Goal: Task Accomplishment & Management: Manage account settings

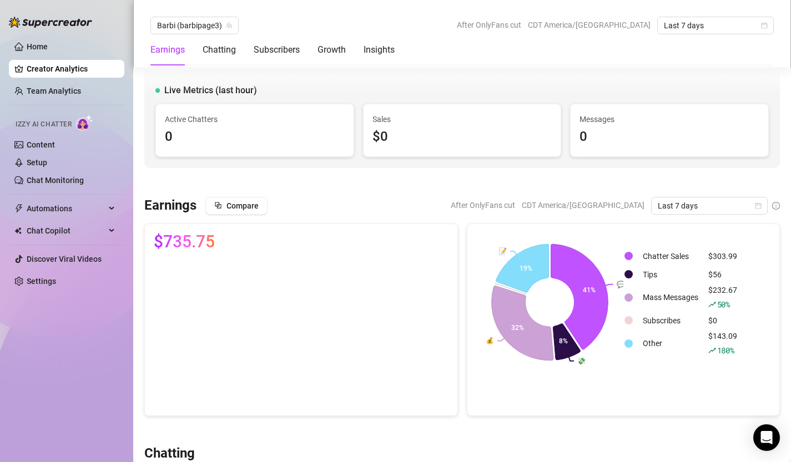
scroll to position [1359, 0]
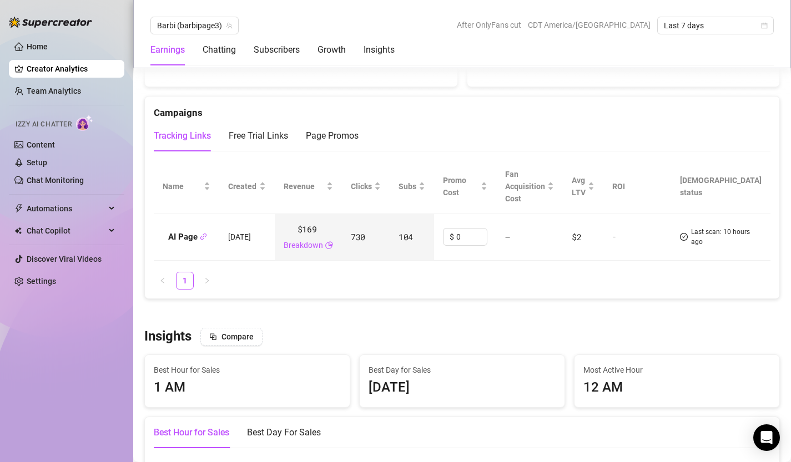
click at [32, 47] on link "Home" at bounding box center [37, 46] width 21 height 9
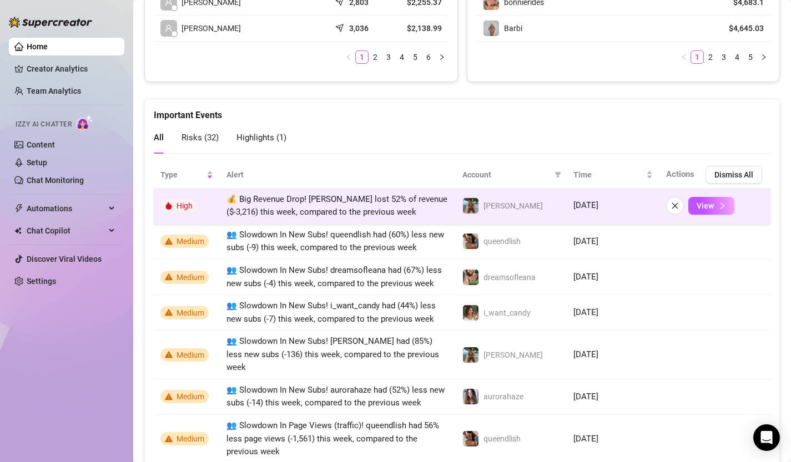
scroll to position [666, 0]
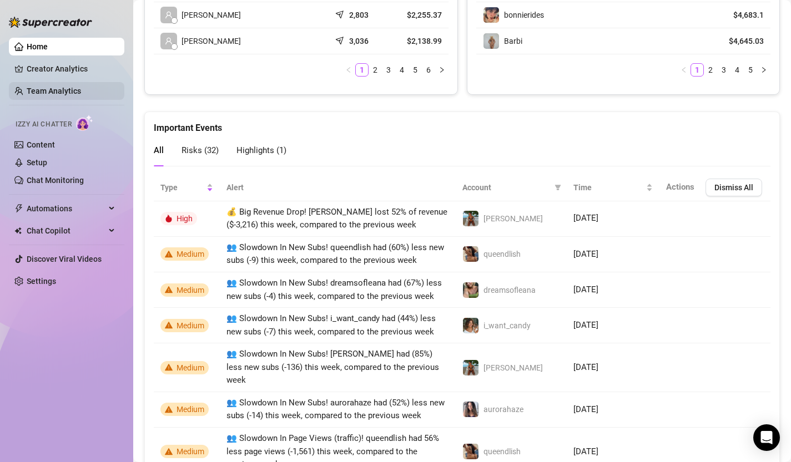
click at [45, 87] on link "Team Analytics" at bounding box center [54, 91] width 54 height 9
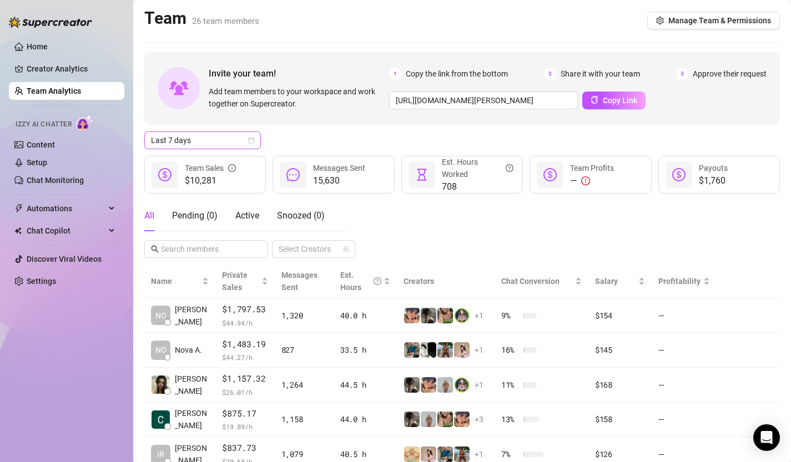
click at [250, 139] on icon "calendar" at bounding box center [251, 140] width 7 height 7
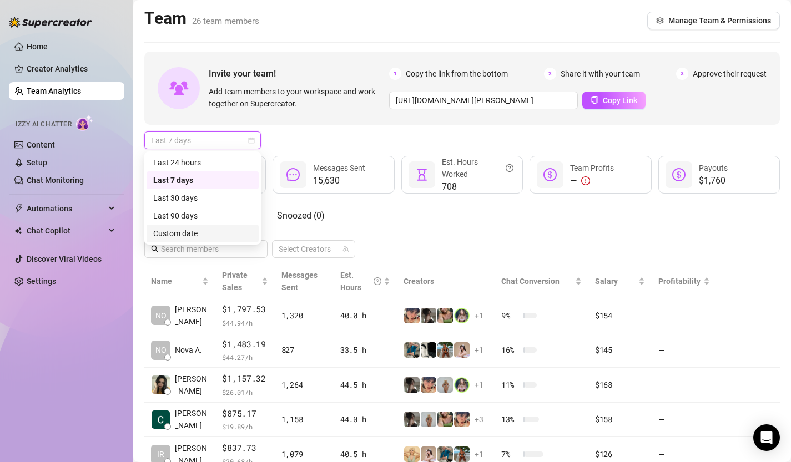
click at [225, 229] on div "Custom date" at bounding box center [202, 233] width 99 height 12
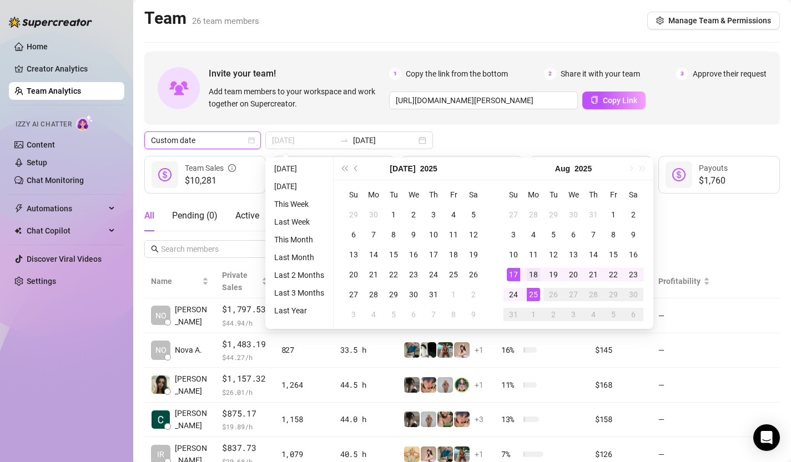
type input "[DATE]"
click at [530, 273] on div "18" at bounding box center [533, 274] width 13 height 13
type input "[DATE]"
click at [555, 272] on div "19" at bounding box center [553, 274] width 13 height 13
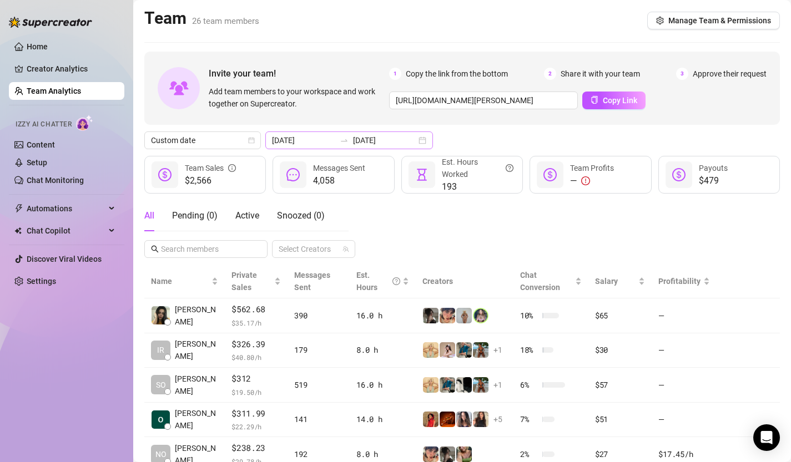
click at [392, 140] on div "[DATE] [DATE]" at bounding box center [349, 141] width 168 height 18
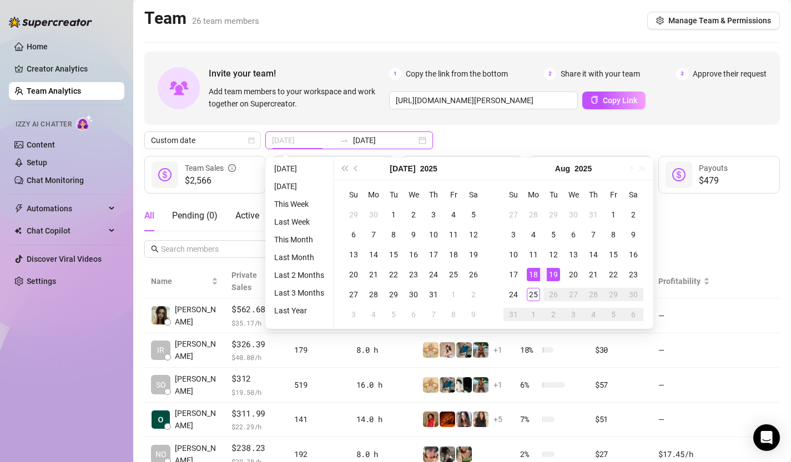
type input "[DATE]"
click at [552, 277] on div "19" at bounding box center [553, 274] width 13 height 13
type input "[DATE]"
click at [537, 274] on div "18" at bounding box center [533, 274] width 13 height 13
type input "[DATE]"
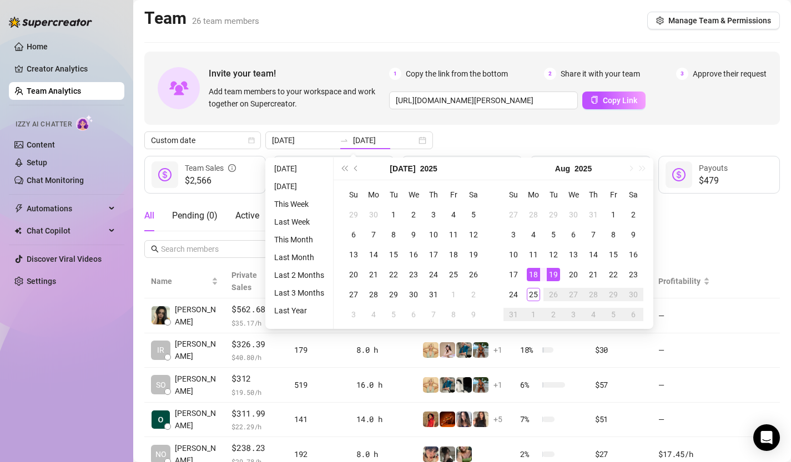
type input "[DATE]"
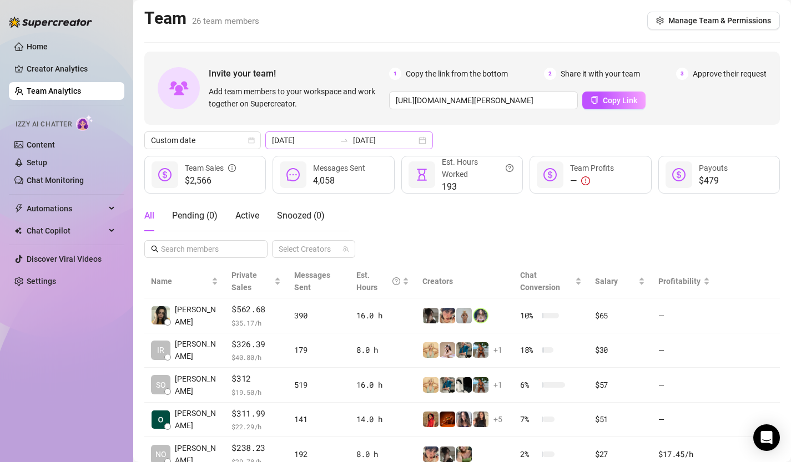
click at [373, 146] on div "[DATE] [DATE]" at bounding box center [349, 141] width 168 height 18
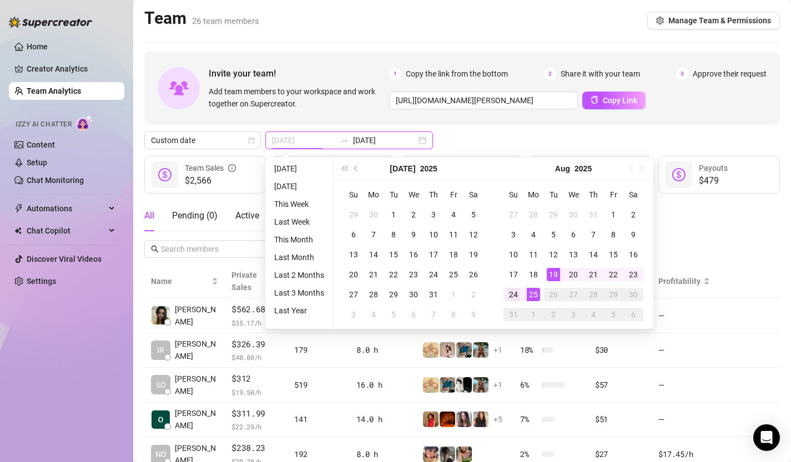
type input "[DATE]"
click at [515, 293] on div "24" at bounding box center [513, 294] width 13 height 13
type input "[DATE]"
click at [535, 274] on div "18" at bounding box center [533, 274] width 13 height 13
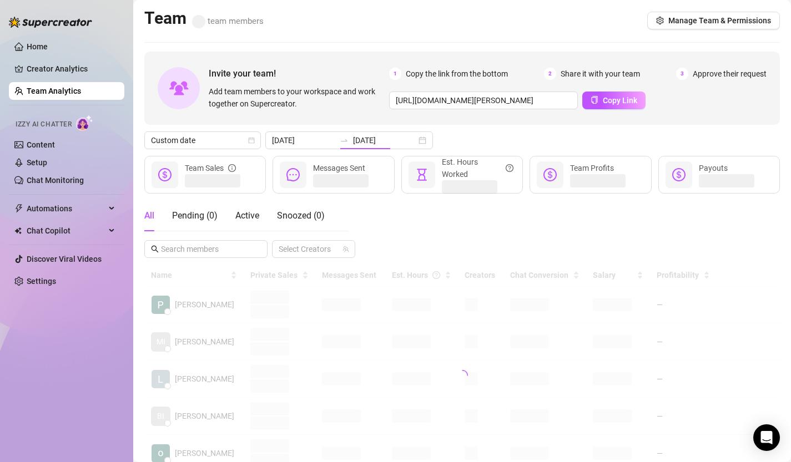
type input "[DATE]"
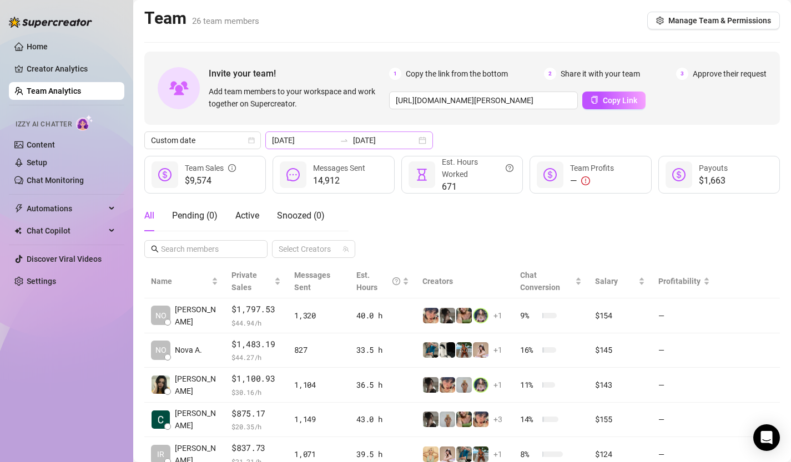
click at [395, 135] on div "[DATE] [DATE]" at bounding box center [349, 141] width 168 height 18
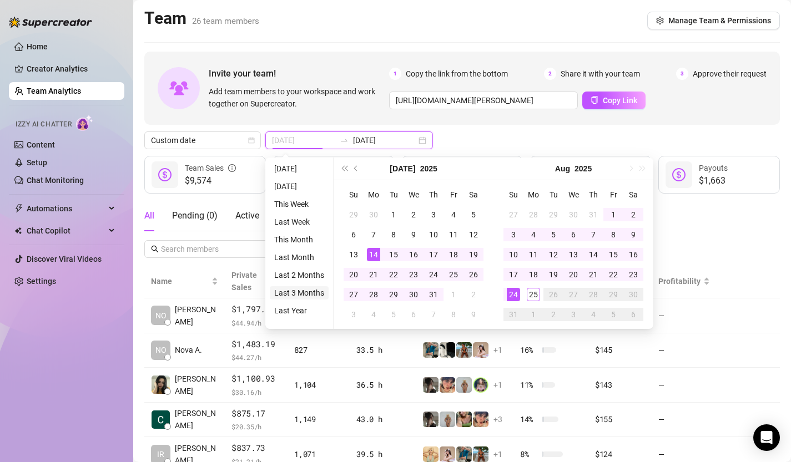
type input "[DATE]"
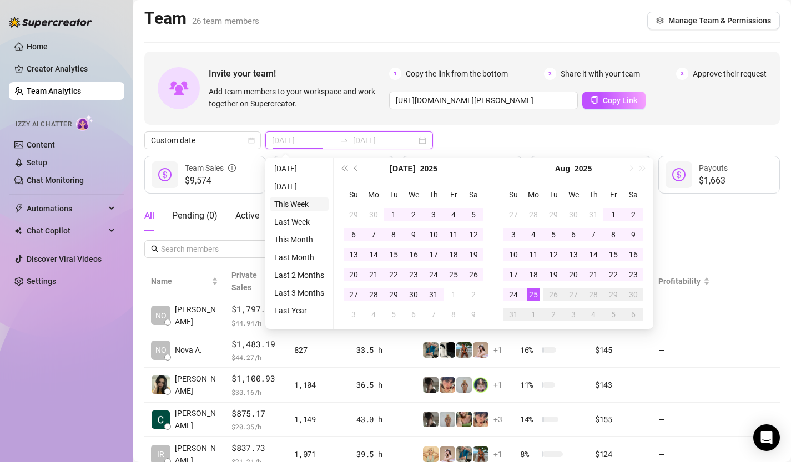
type input "[DATE]"
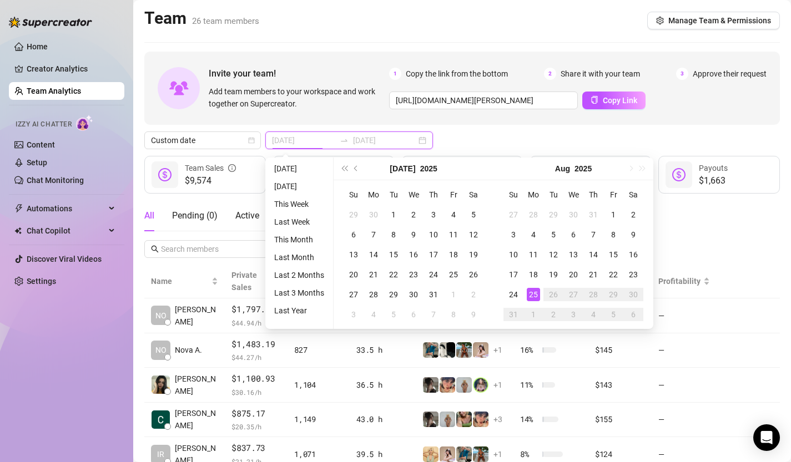
type input "[DATE]"
click at [534, 295] on div "25" at bounding box center [533, 294] width 13 height 13
click at [513, 295] on div "24" at bounding box center [513, 294] width 13 height 13
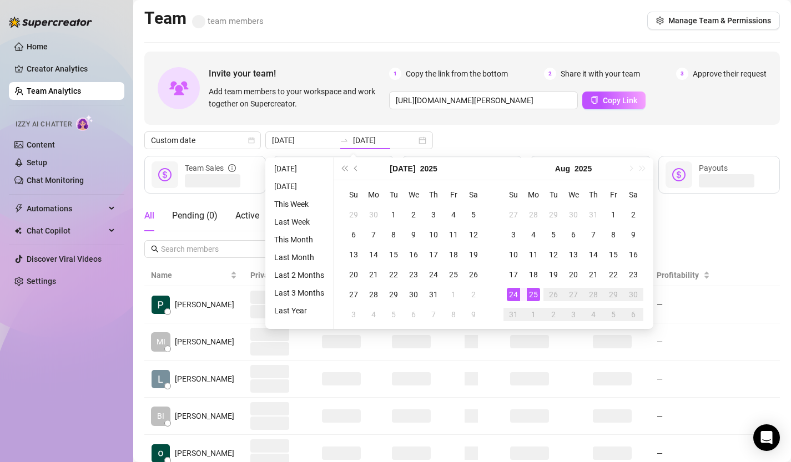
type input "[DATE]"
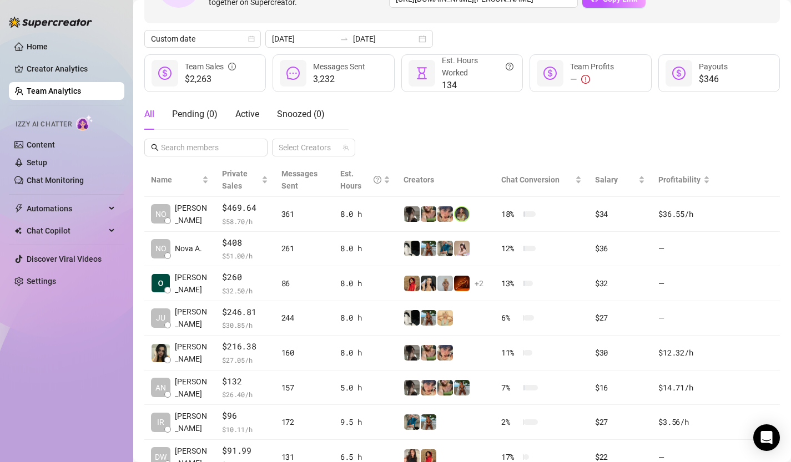
scroll to position [96, 0]
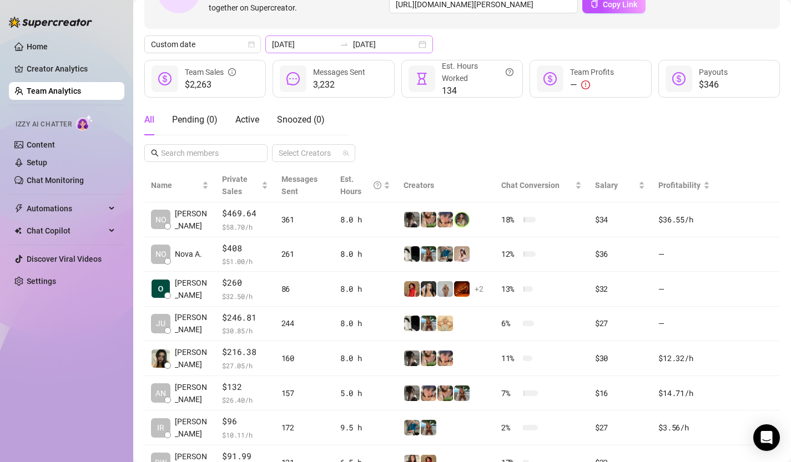
click at [398, 46] on div "[DATE] [DATE]" at bounding box center [349, 45] width 168 height 18
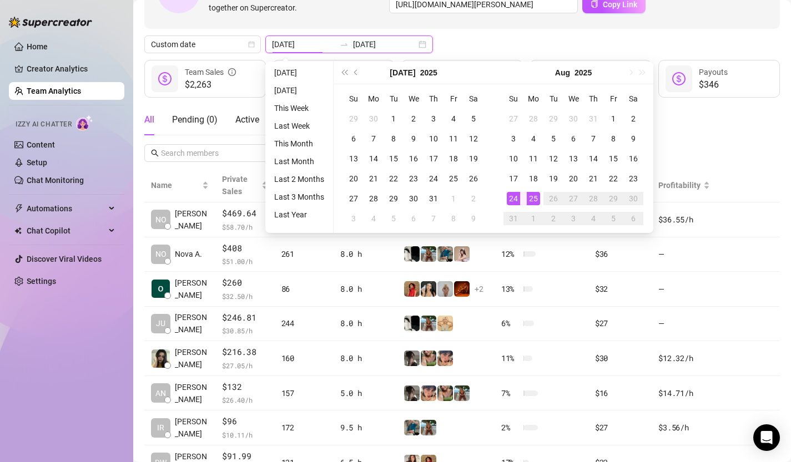
type input "[DATE]"
click at [515, 197] on div "24" at bounding box center [513, 198] width 13 height 13
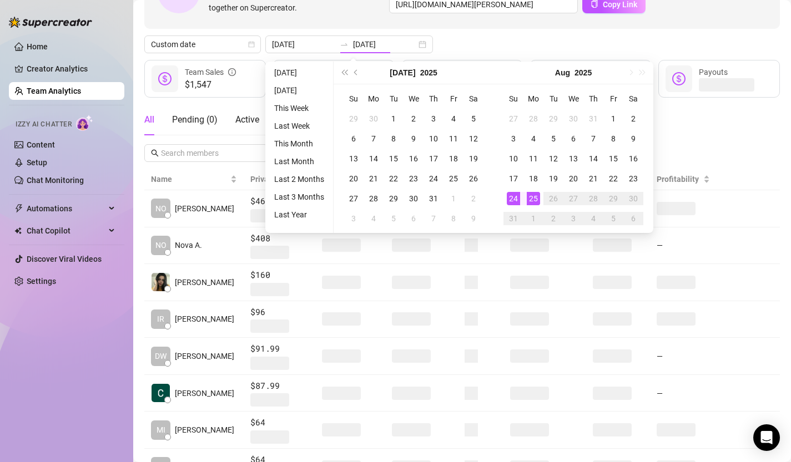
type input "[DATE]"
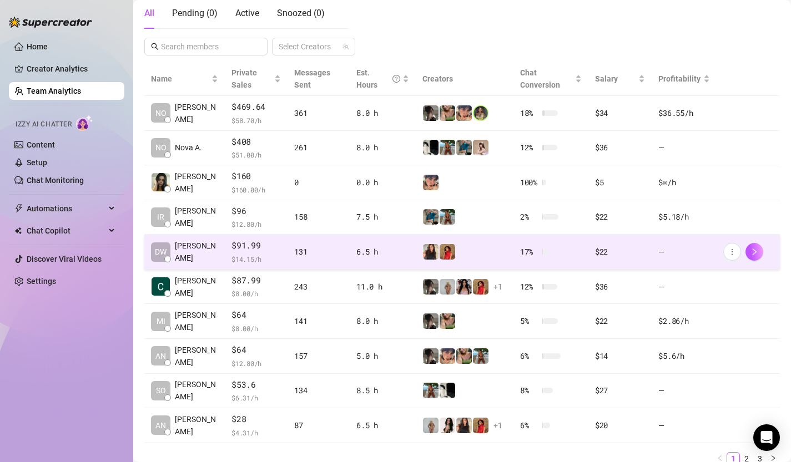
scroll to position [201, 0]
